Goal: Information Seeking & Learning: Find specific fact

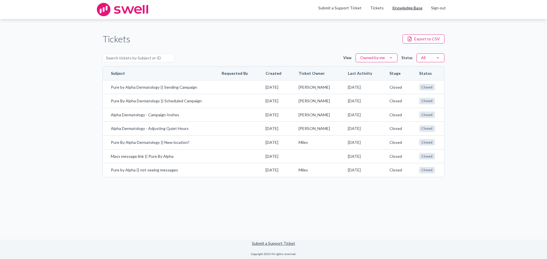
click at [412, 10] on link "Knowledge Base" at bounding box center [407, 8] width 30 height 6
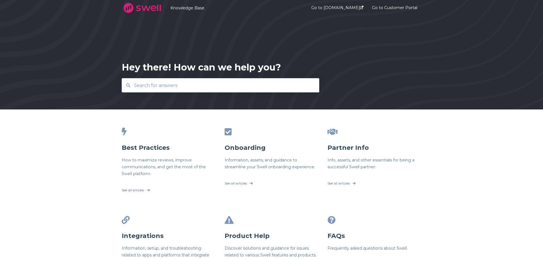
click at [178, 82] on input "text" at bounding box center [220, 85] width 180 height 12
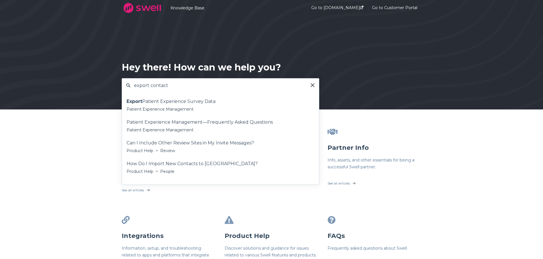
type input "export contact"
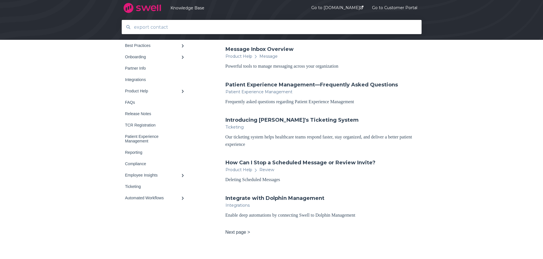
scroll to position [285, 0]
